Goal: Information Seeking & Learning: Learn about a topic

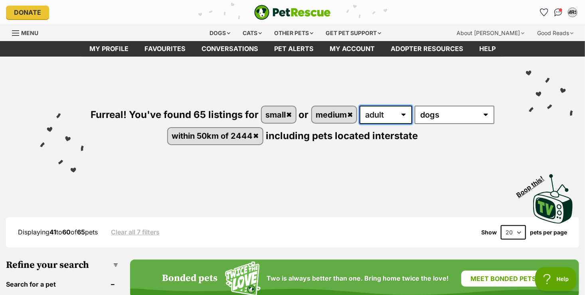
click at [395, 118] on select "any age puppy adult senior" at bounding box center [385, 115] width 53 height 18
select select "senior"
click at [360, 106] on select "any age puppy adult senior" at bounding box center [385, 115] width 53 height 18
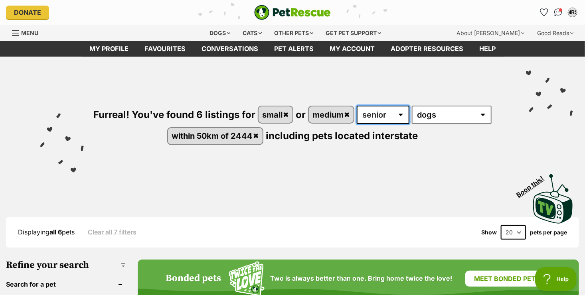
click at [375, 111] on select "any age puppy adult senior" at bounding box center [383, 115] width 53 height 18
select select "adult"
click at [357, 106] on select "any age puppy adult senior" at bounding box center [383, 115] width 53 height 18
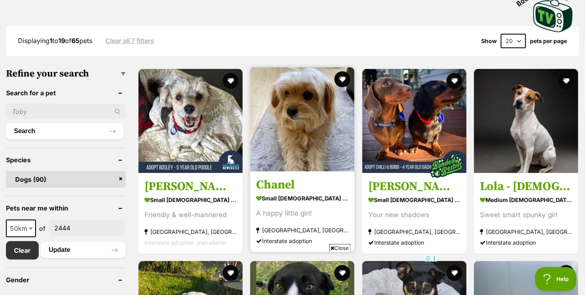
click at [310, 211] on div "A happy little girl!" at bounding box center [302, 213] width 92 height 11
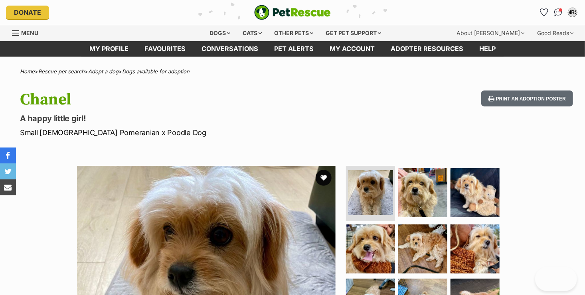
click at [508, 196] on section "Available 1 of 9 images 1 of 9 images 1 of 9 images 1 of 9 images 1 of 9 images…" at bounding box center [292, 289] width 455 height 270
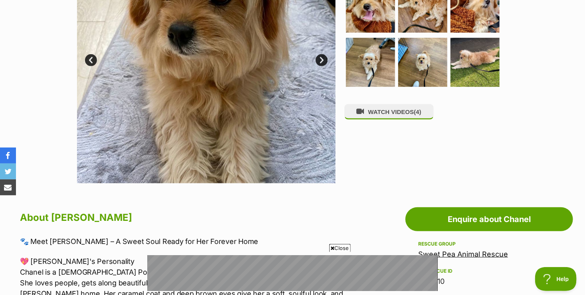
scroll to position [223, 0]
